Goal: Navigation & Orientation: Go to known website

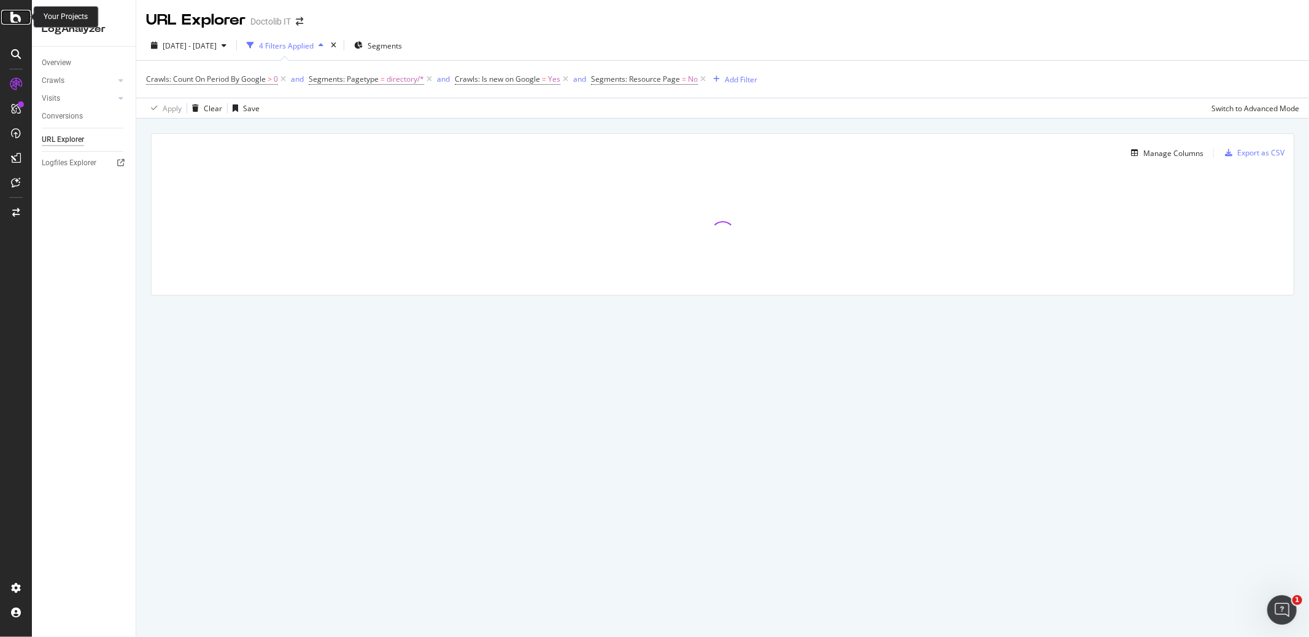
click at [18, 18] on icon at bounding box center [15, 17] width 11 height 15
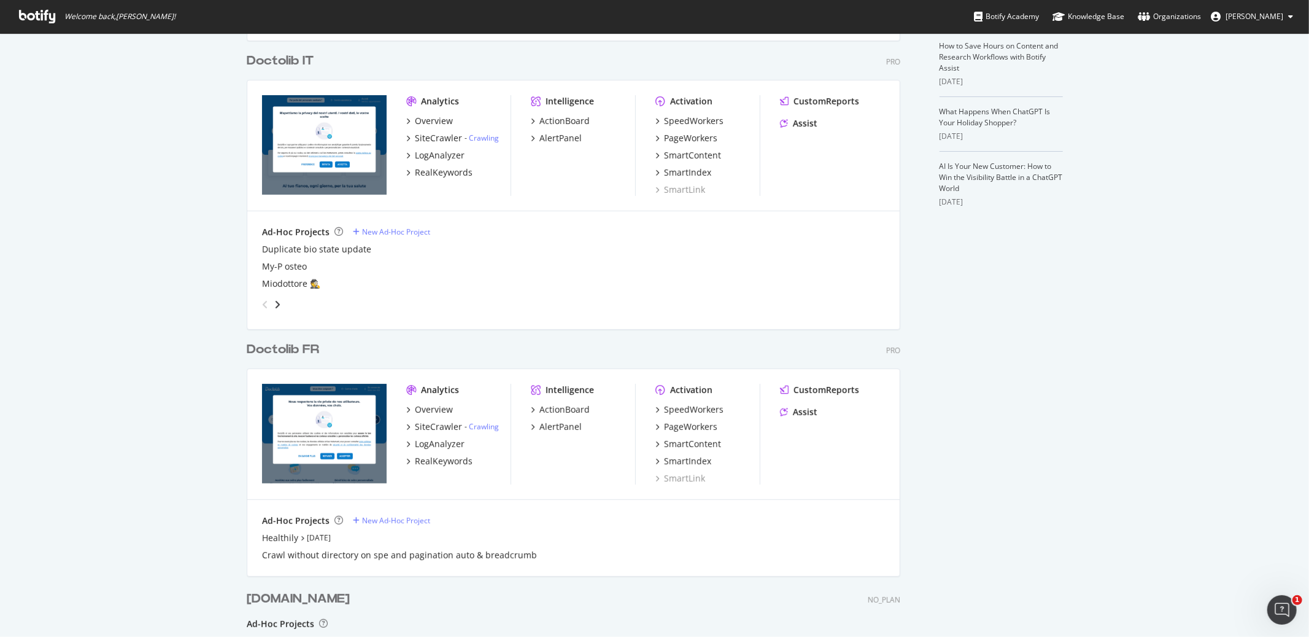
scroll to position [362, 0]
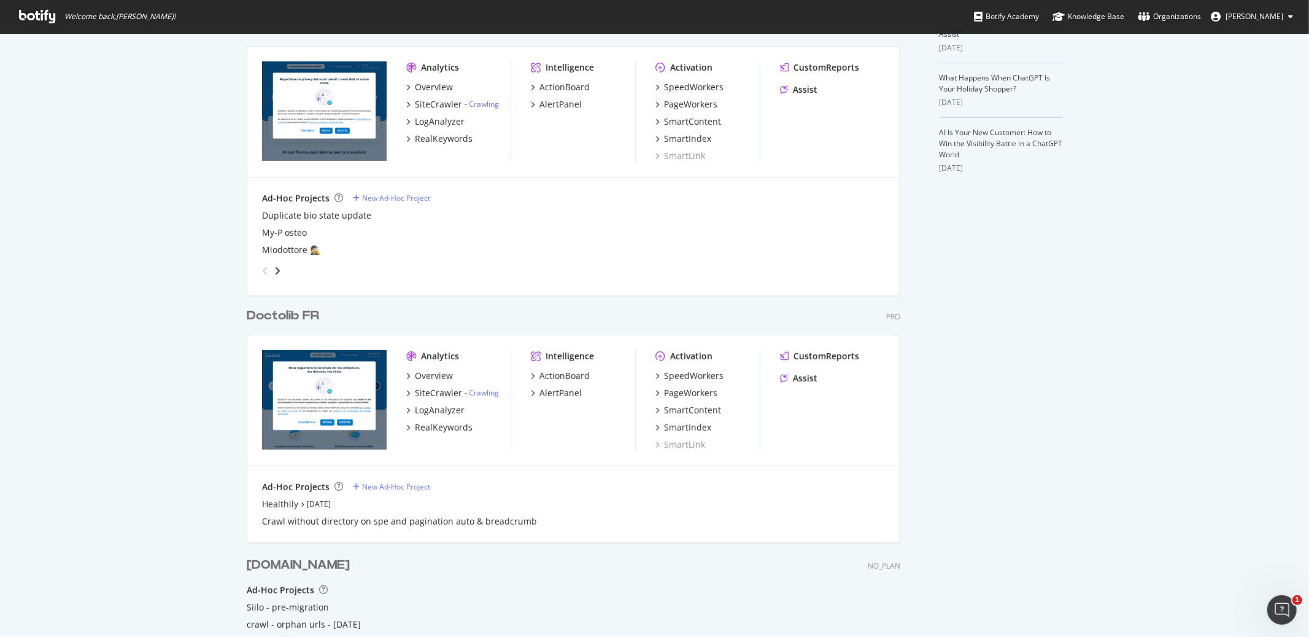
click at [300, 314] on div "Doctolib FR" at bounding box center [283, 316] width 72 height 18
